Goal: Task Accomplishment & Management: Complete application form

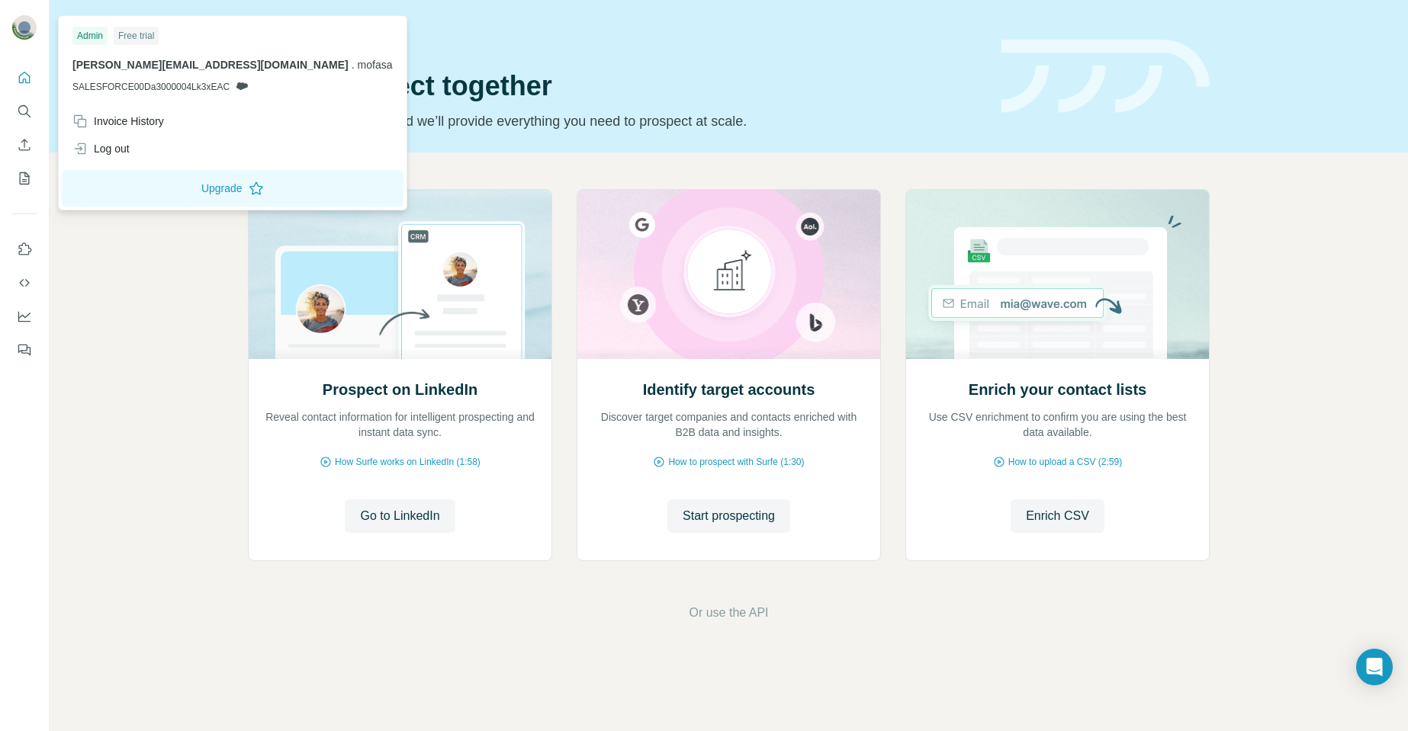
click at [14, 31] on img at bounding box center [24, 27] width 24 height 24
click at [127, 155] on div "Log out" at bounding box center [100, 148] width 57 height 15
click at [116, 154] on div "Log out" at bounding box center [100, 148] width 57 height 15
click at [95, 151] on div "Log out" at bounding box center [100, 148] width 57 height 15
click at [95, 149] on div "Log out" at bounding box center [100, 148] width 57 height 15
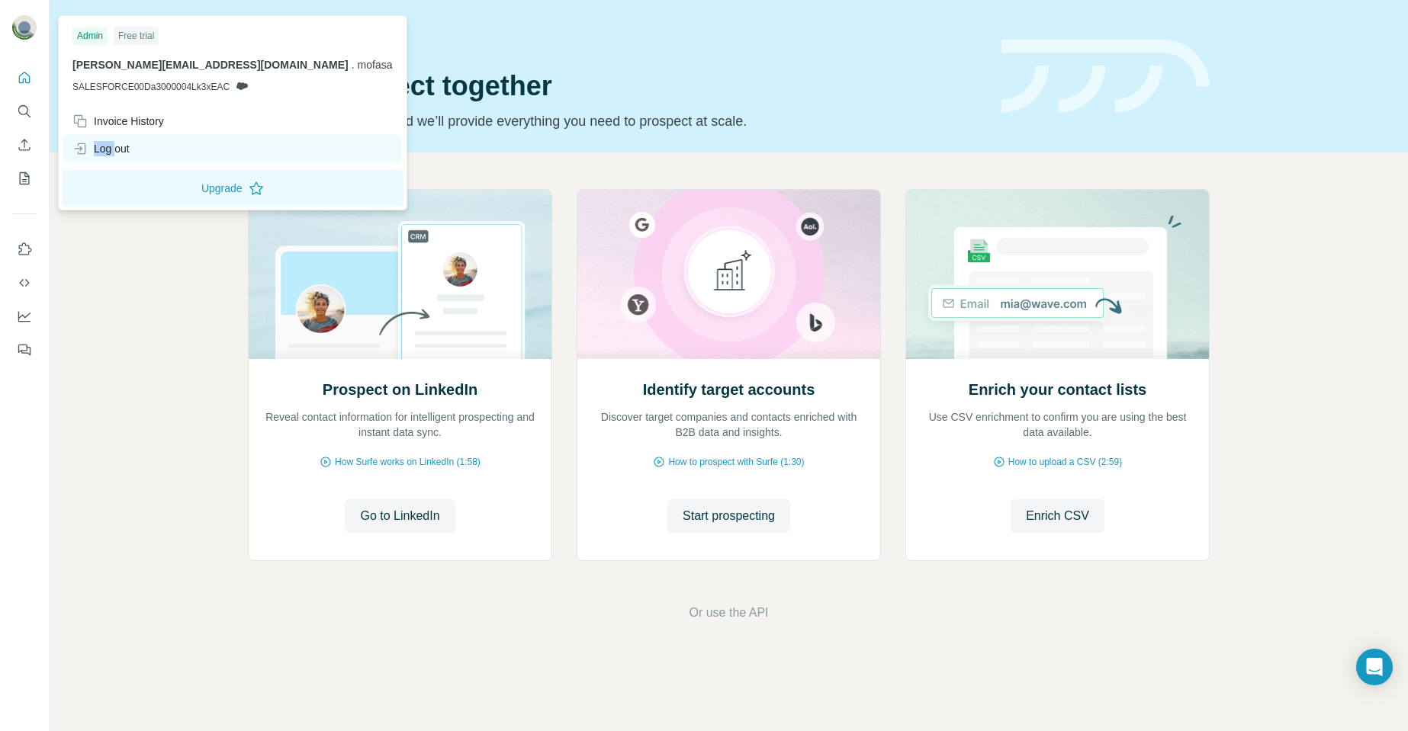
click at [95, 149] on div "Log out" at bounding box center [100, 148] width 57 height 15
click at [95, 149] on html "Quick start Let’s prospect together Pick your starting point and we’ll provide …" at bounding box center [704, 365] width 1408 height 731
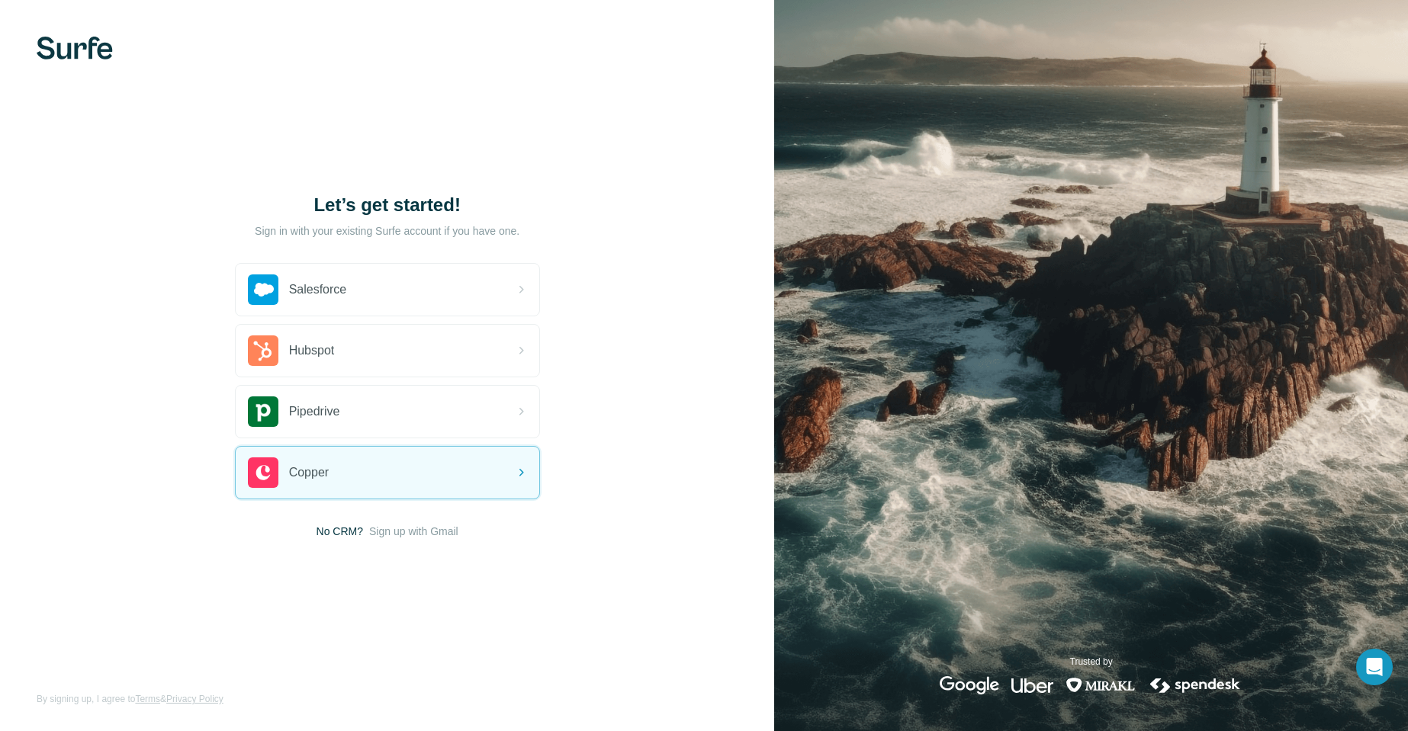
click at [423, 537] on span "Sign up with Gmail" at bounding box center [413, 531] width 89 height 15
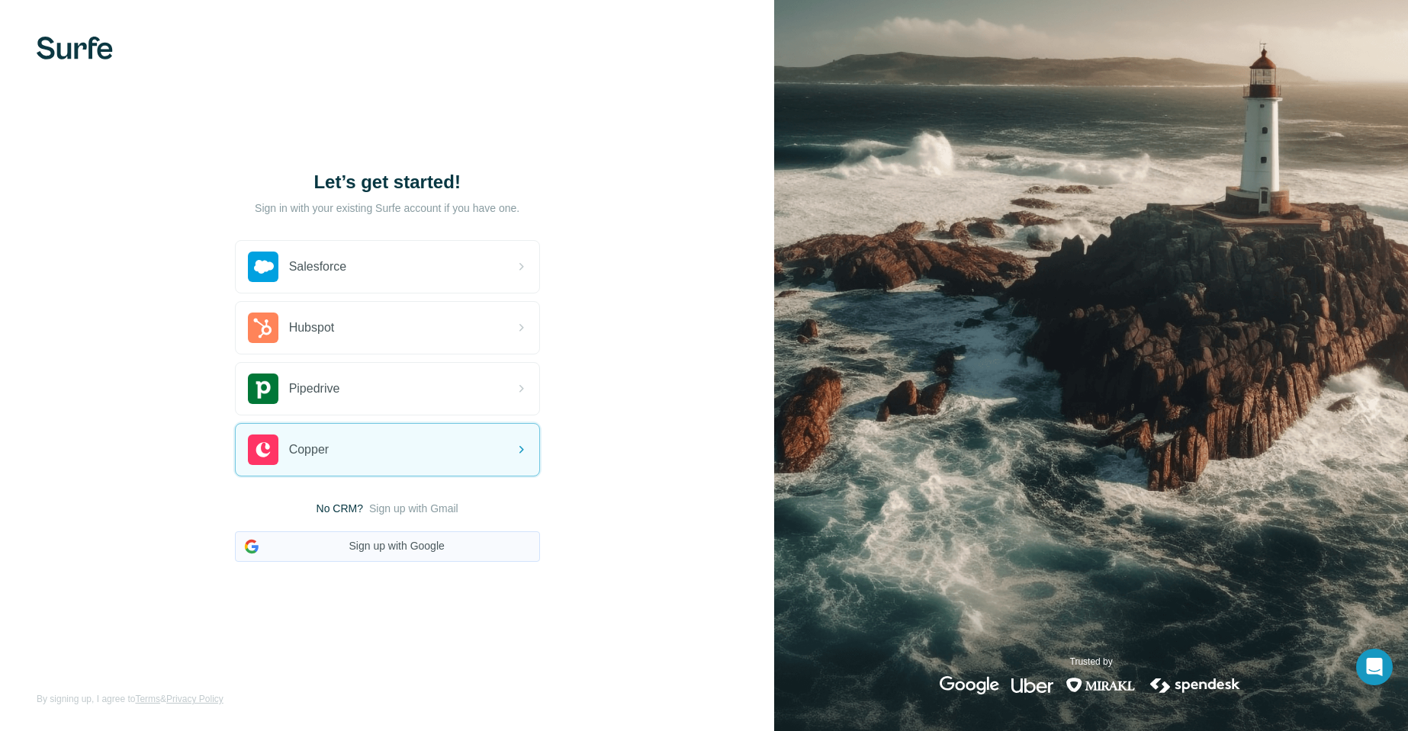
click at [417, 544] on button "Sign up with Google" at bounding box center [387, 547] width 305 height 31
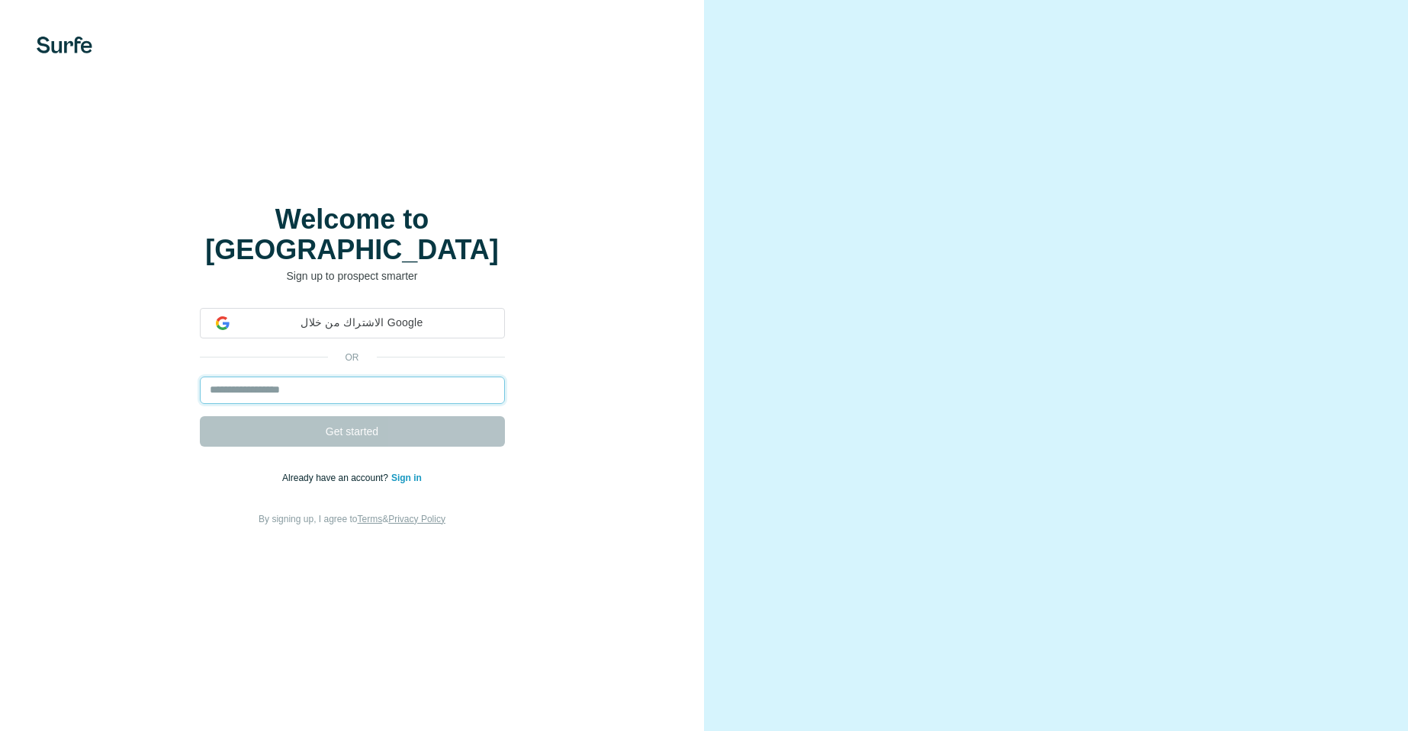
click at [264, 377] on input "email" at bounding box center [352, 390] width 305 height 27
click at [410, 377] on input "email" at bounding box center [352, 390] width 305 height 27
click at [375, 379] on input "email" at bounding box center [352, 390] width 305 height 27
type input "*"
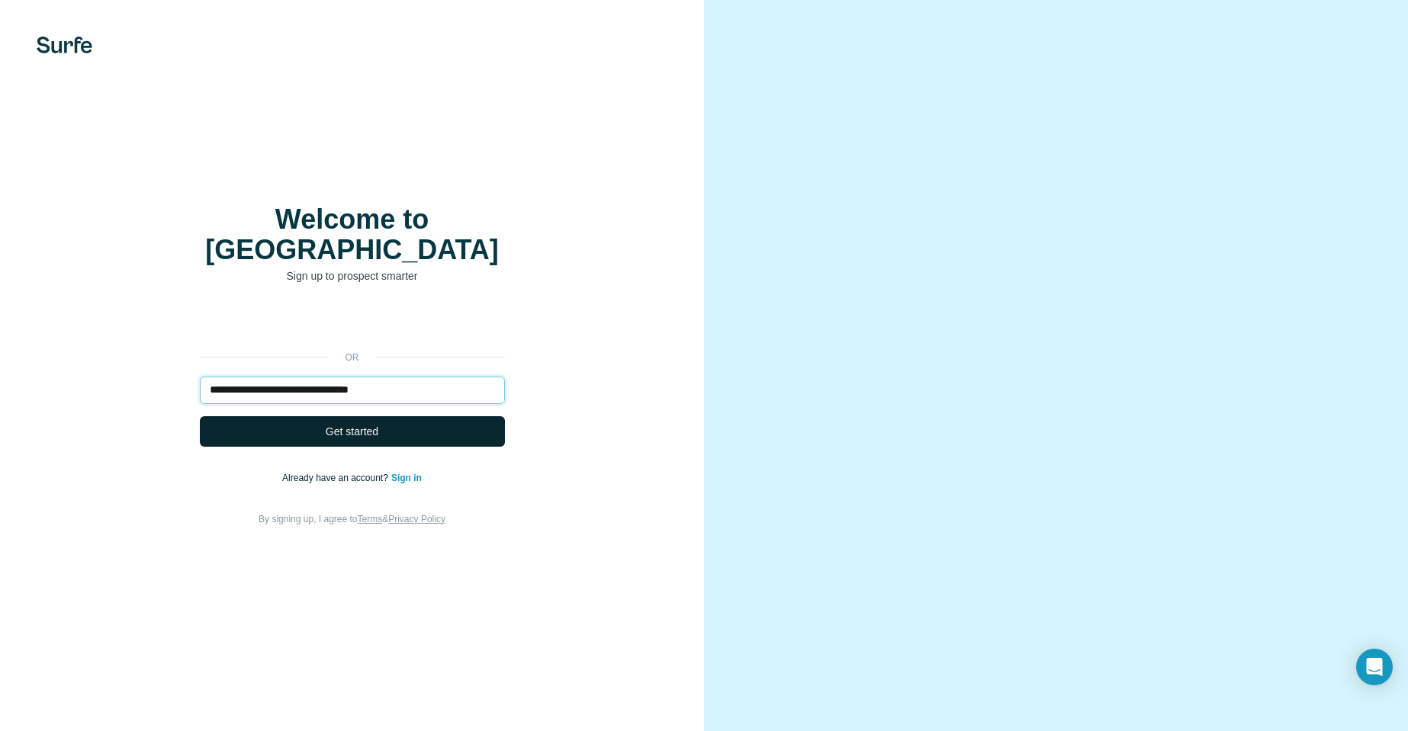
type input "**********"
click at [360, 424] on span "Get started" at bounding box center [352, 431] width 53 height 15
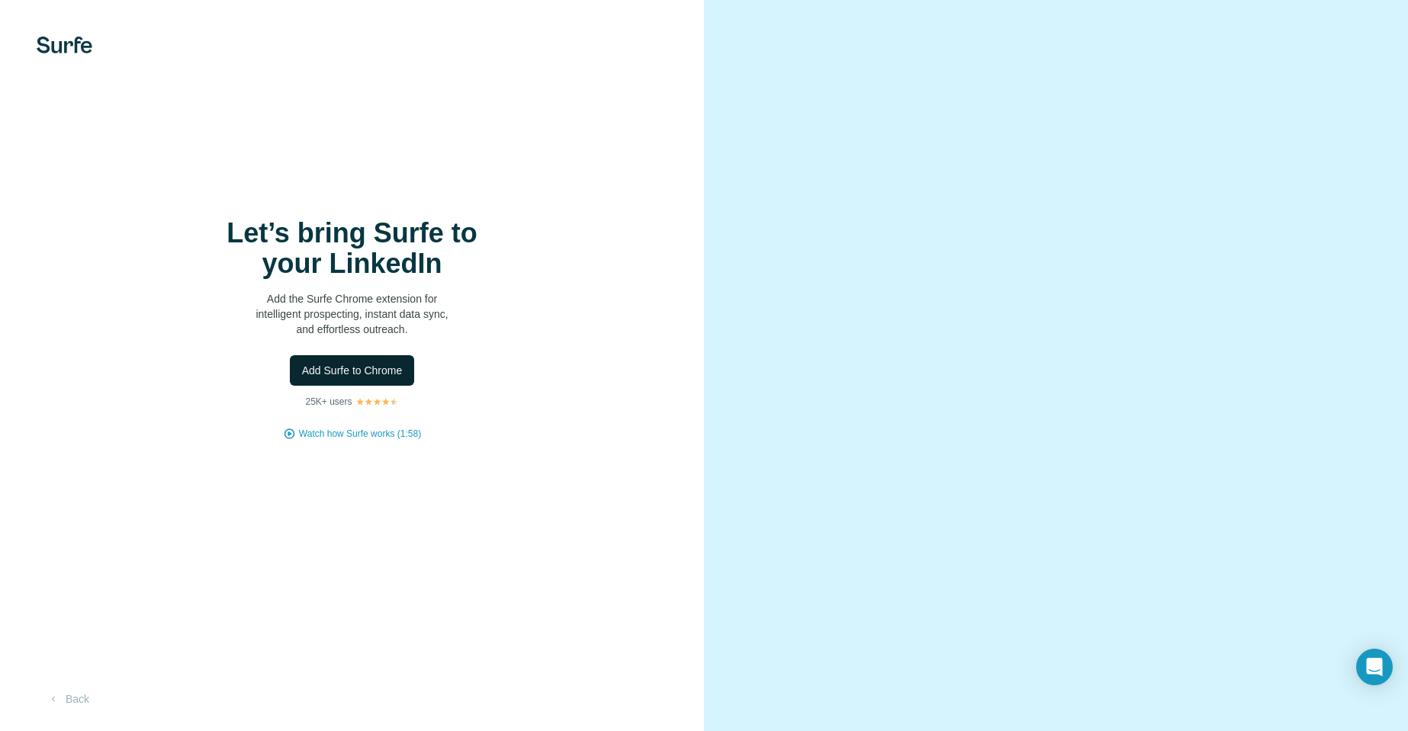
click at [322, 374] on span "Add Surfe to Chrome" at bounding box center [352, 370] width 101 height 15
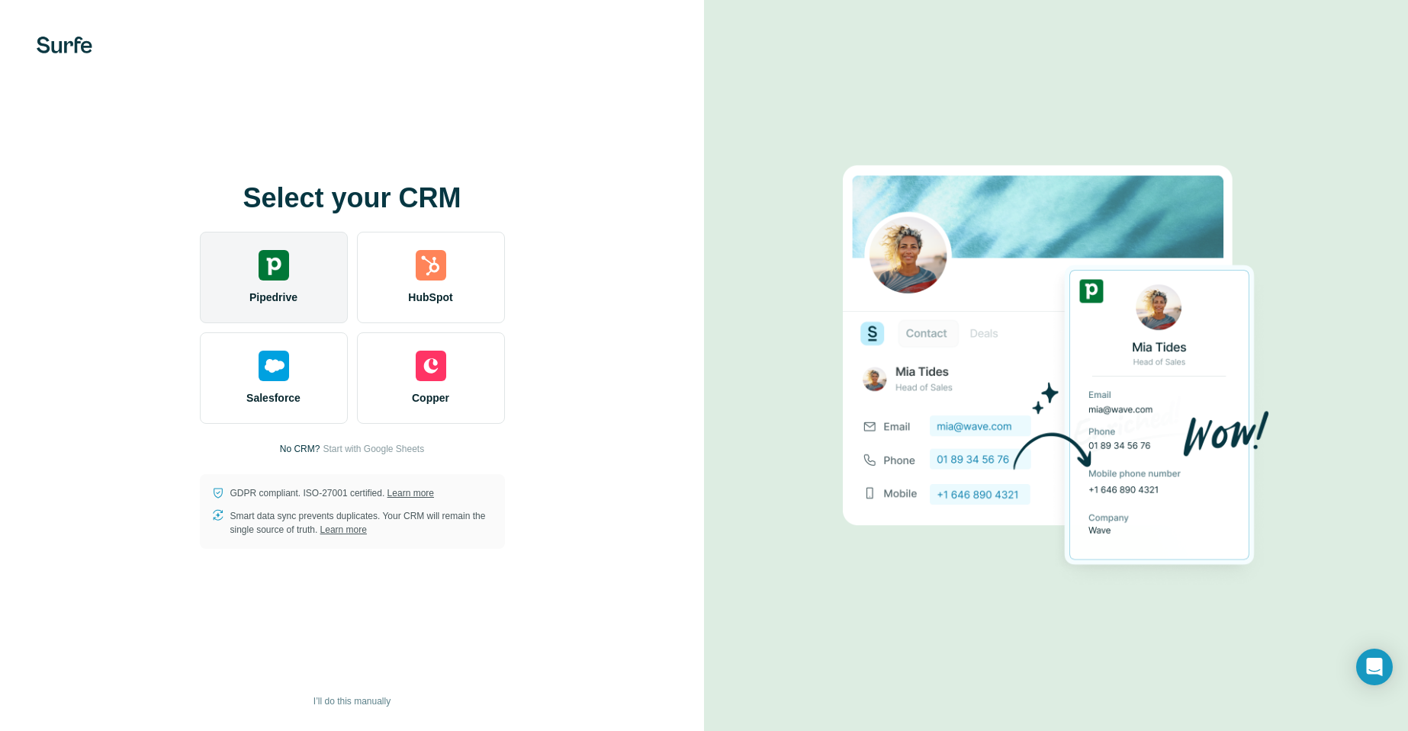
click at [274, 272] on img at bounding box center [274, 265] width 31 height 31
click at [276, 282] on div "Pipedrive" at bounding box center [274, 278] width 148 height 92
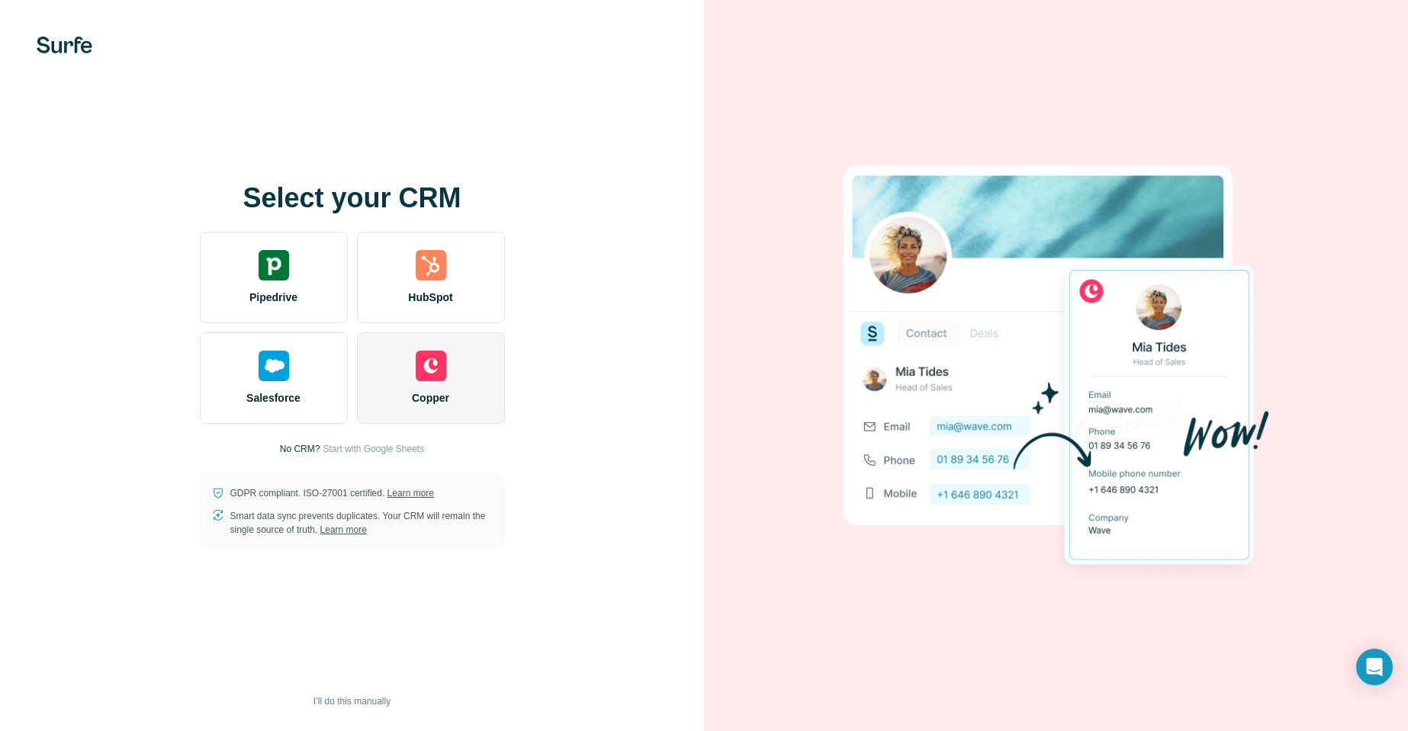
click at [419, 375] on img at bounding box center [431, 366] width 31 height 31
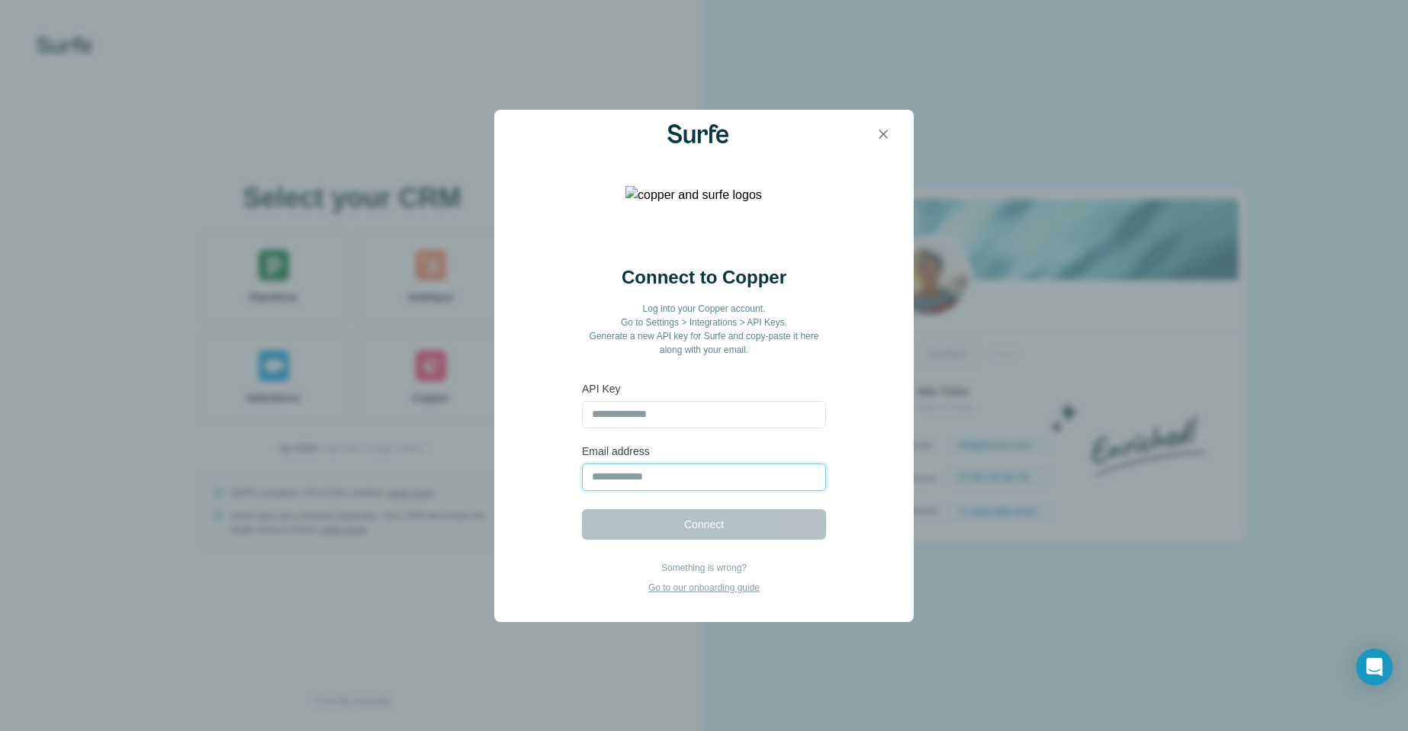
click at [655, 477] on input "email" at bounding box center [704, 477] width 244 height 27
type input "**********"
click at [661, 535] on form "**********" at bounding box center [704, 460] width 244 height 159
click at [699, 516] on form "**********" at bounding box center [704, 460] width 244 height 159
click at [887, 136] on icon "button" at bounding box center [883, 134] width 15 height 15
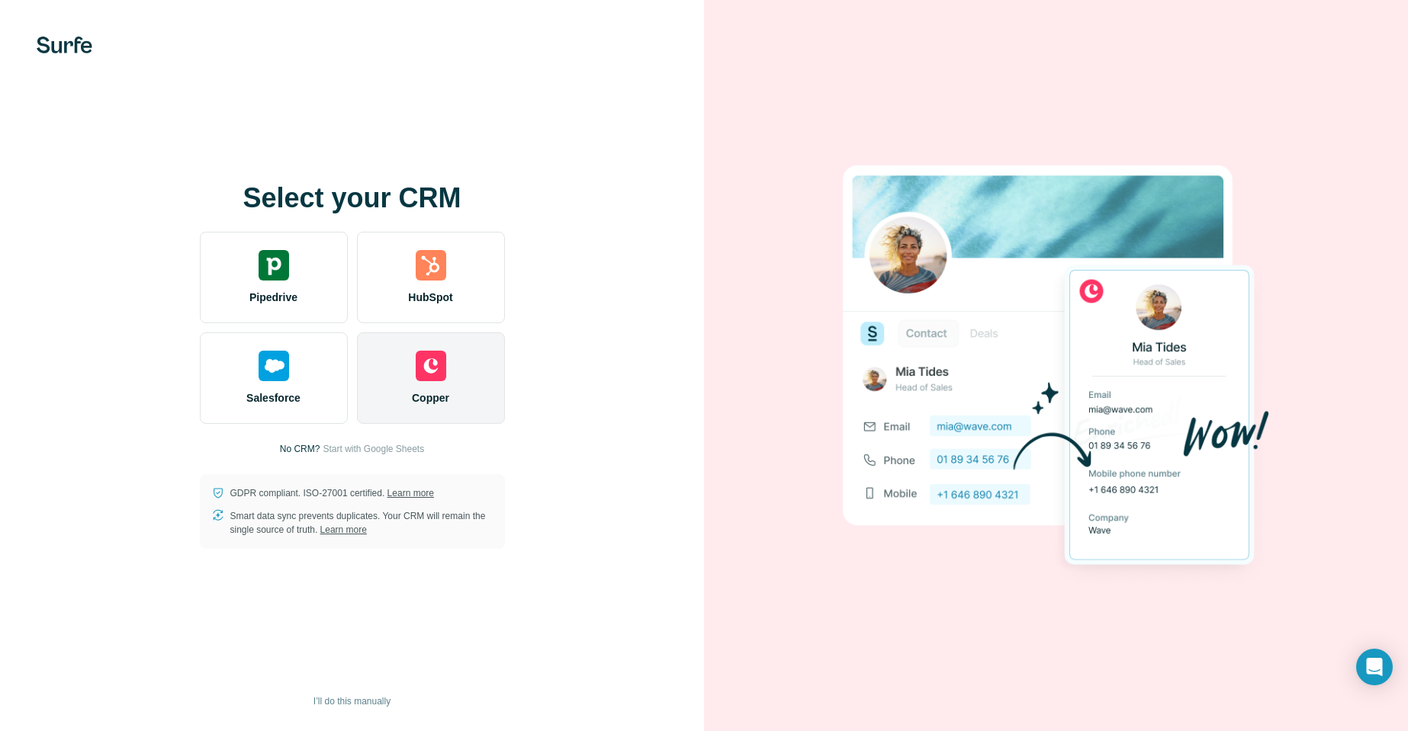
click at [440, 371] on img at bounding box center [431, 366] width 31 height 31
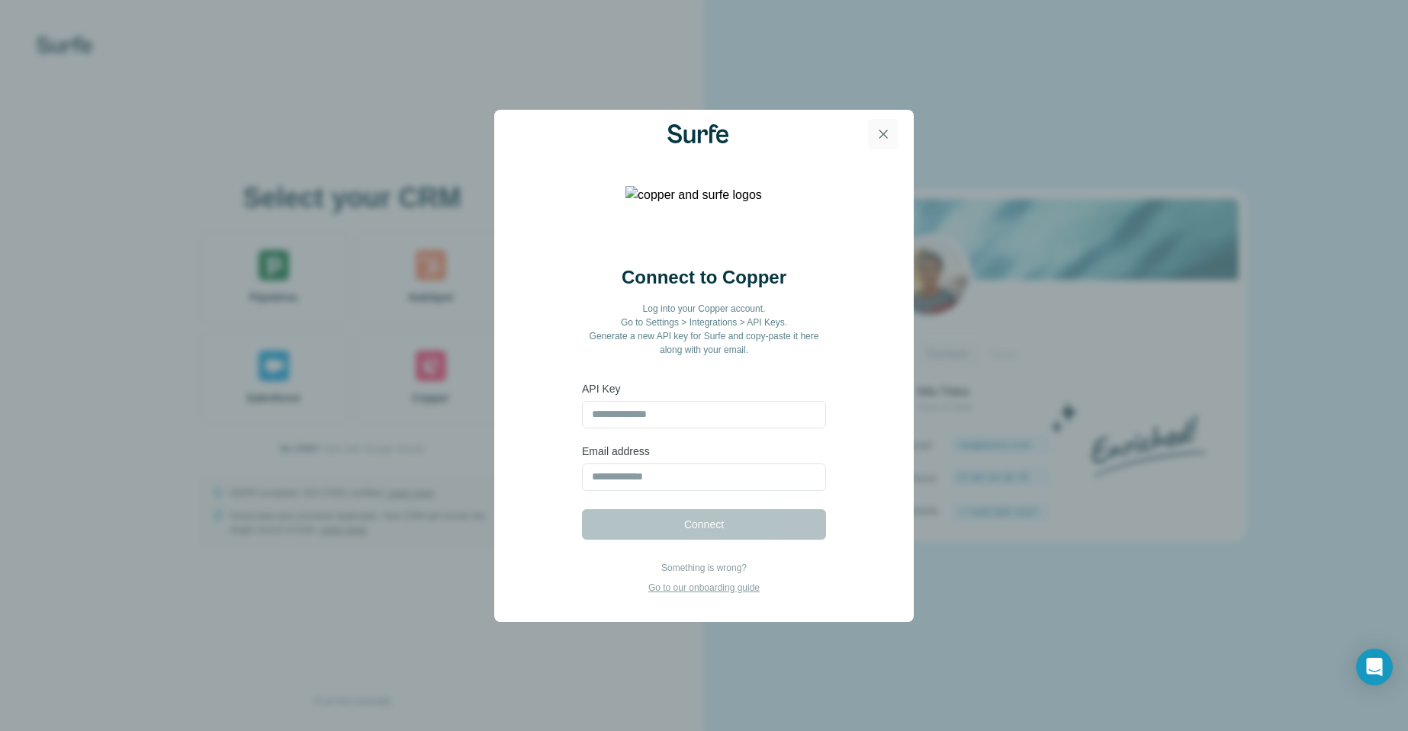
click at [880, 134] on icon "button" at bounding box center [883, 134] width 15 height 15
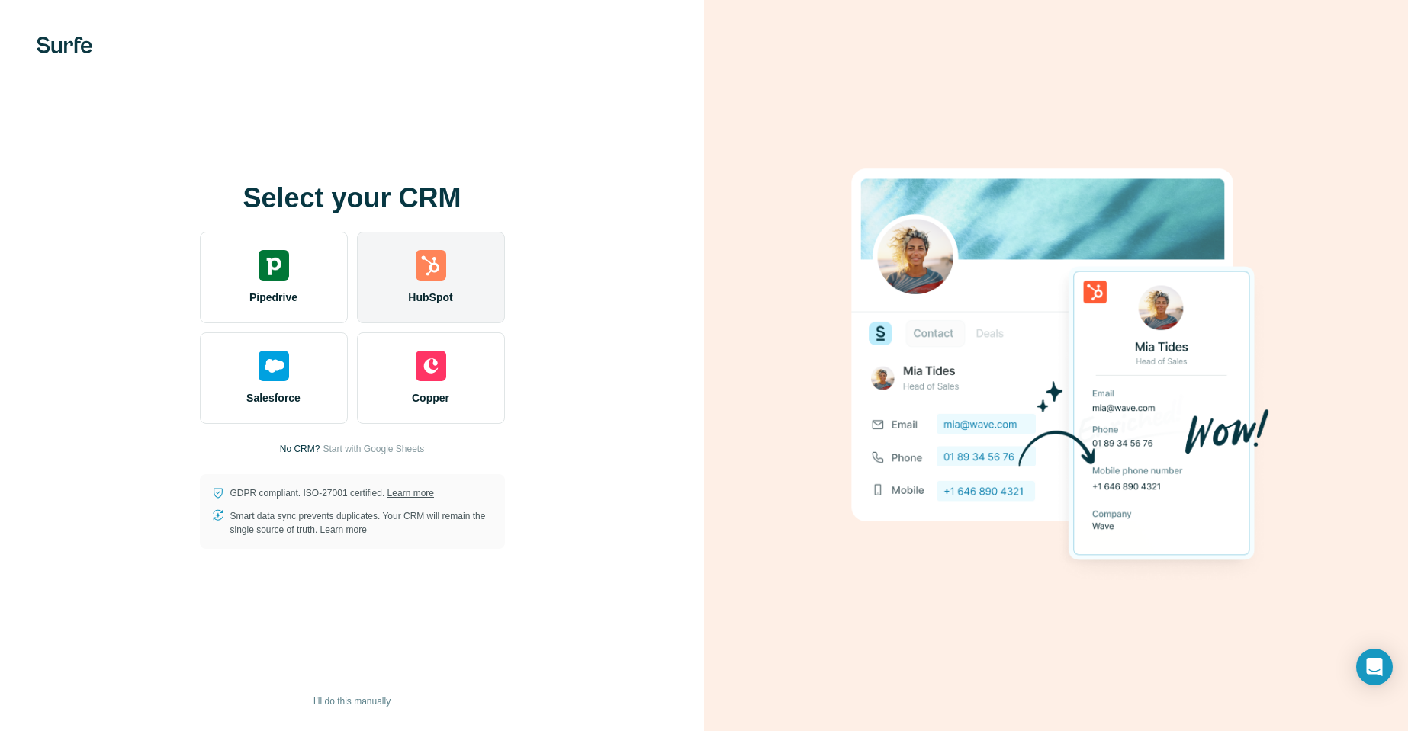
click at [436, 269] on img at bounding box center [431, 265] width 31 height 31
click at [439, 278] on img at bounding box center [431, 265] width 31 height 31
